Goal: Navigation & Orientation: Find specific page/section

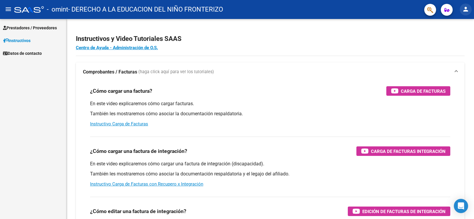
click at [465, 9] on mat-icon "person" at bounding box center [465, 9] width 7 height 7
click at [459, 26] on button "person Mi Perfil" at bounding box center [453, 25] width 36 height 14
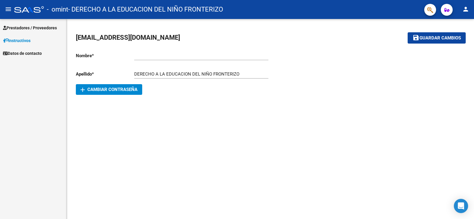
click at [50, 28] on span "Prestadores / Proveedores" at bounding box center [30, 28] width 54 height 7
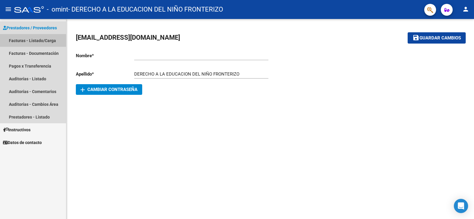
click at [41, 43] on link "Facturas - Listado/Carga" at bounding box center [33, 40] width 66 height 13
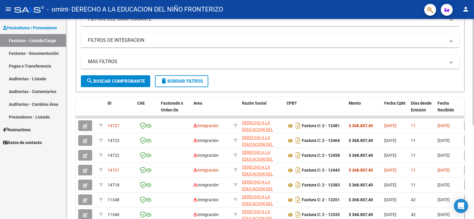
scroll to position [118, 0]
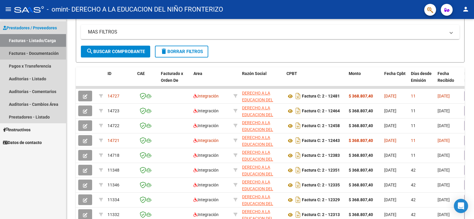
click at [51, 55] on link "Facturas - Documentación" at bounding box center [33, 53] width 66 height 13
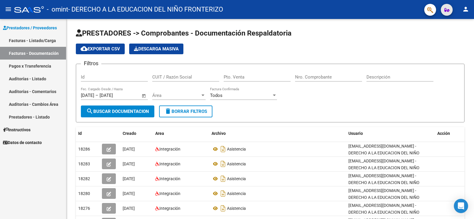
click at [447, 10] on icon "button" at bounding box center [446, 10] width 5 height 4
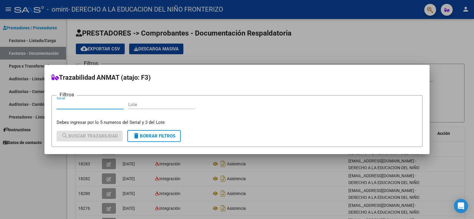
click at [360, 37] on div at bounding box center [237, 109] width 474 height 219
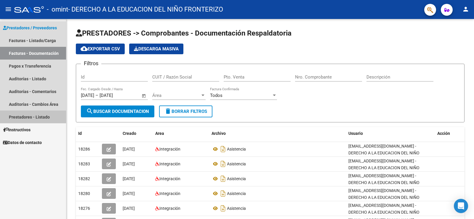
click at [43, 119] on link "Prestadores - Listado" at bounding box center [33, 116] width 66 height 13
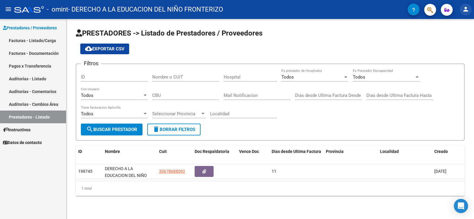
click at [465, 8] on mat-icon "person" at bounding box center [465, 9] width 7 height 7
click at [453, 39] on button "exit_to_app Salir" at bounding box center [453, 39] width 36 height 14
